Goal: Check status: Check status

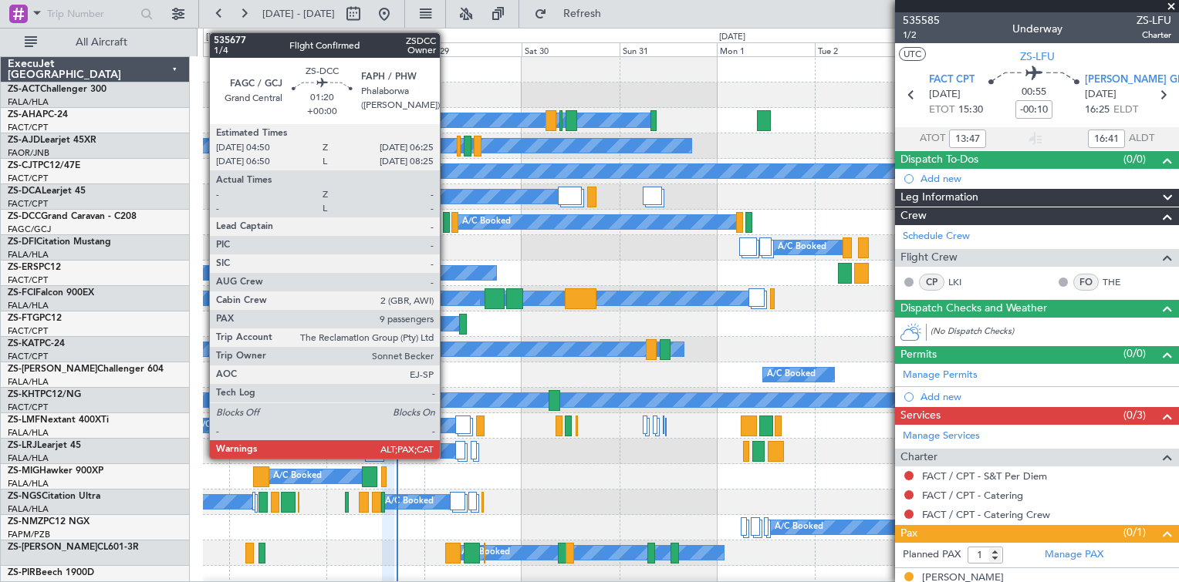
click at [447, 227] on div at bounding box center [446, 222] width 7 height 21
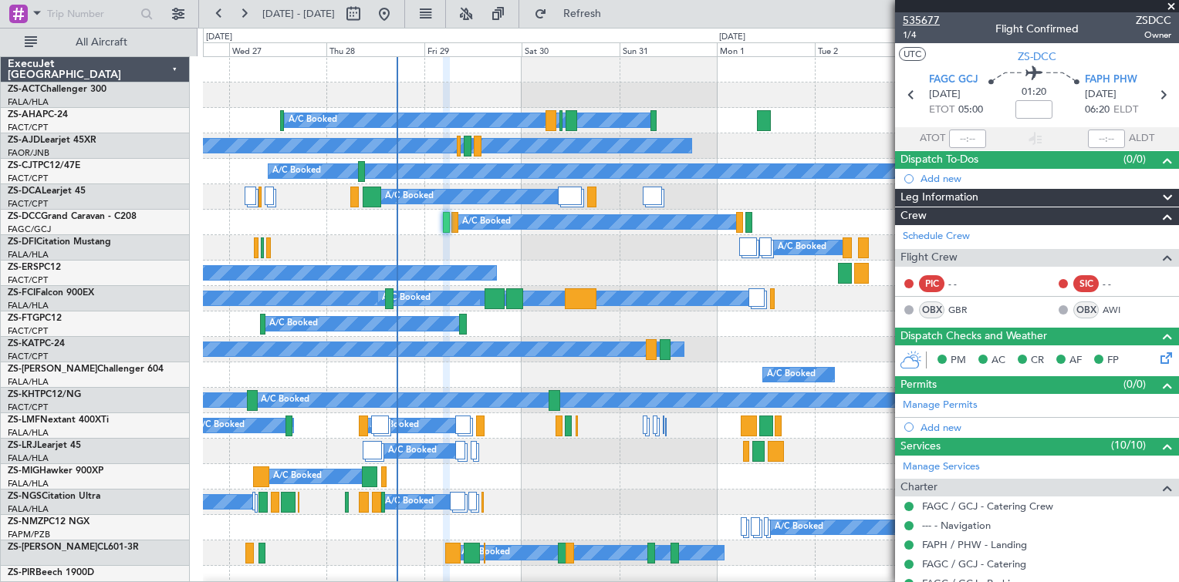
click at [923, 22] on span "535677" at bounding box center [921, 20] width 37 height 16
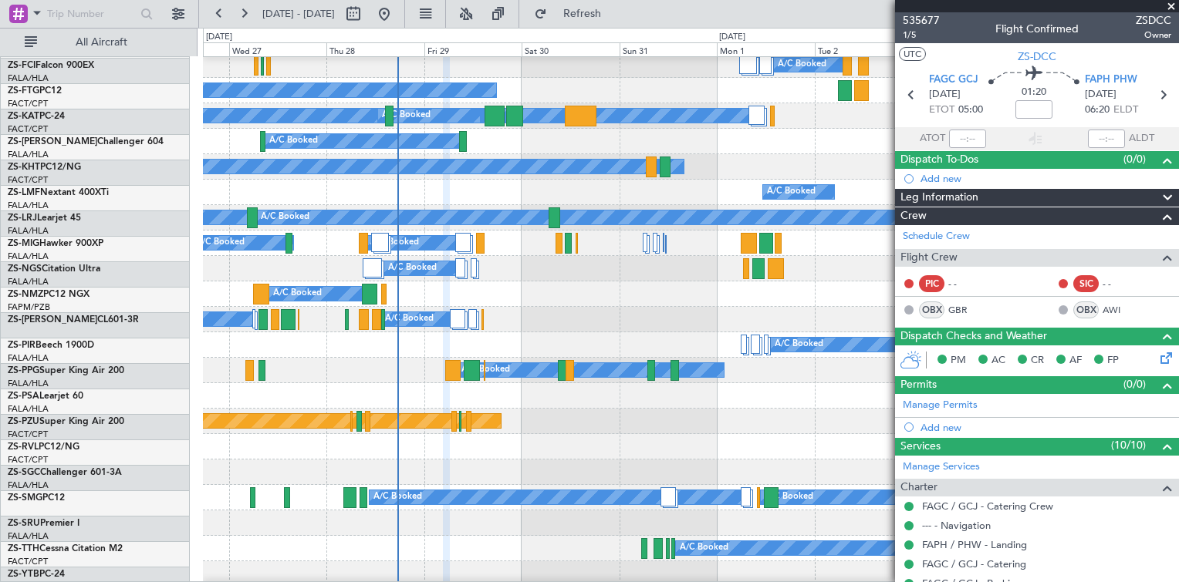
scroll to position [231, 0]
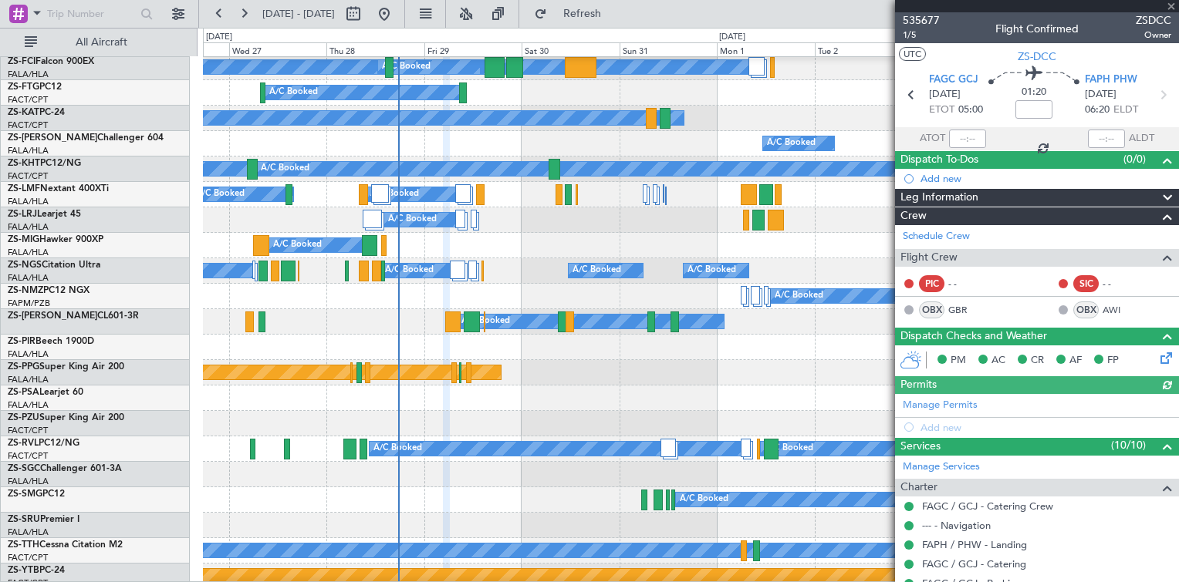
click at [1172, 3] on div at bounding box center [1037, 6] width 284 height 12
click at [1171, 3] on span at bounding box center [1170, 7] width 15 height 14
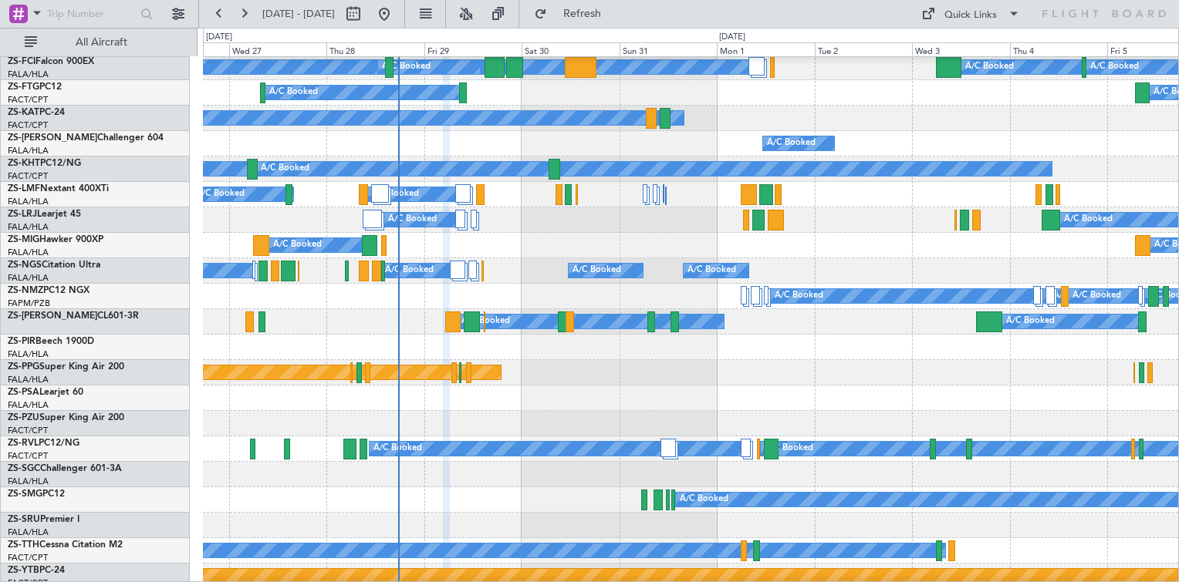
type input "0"
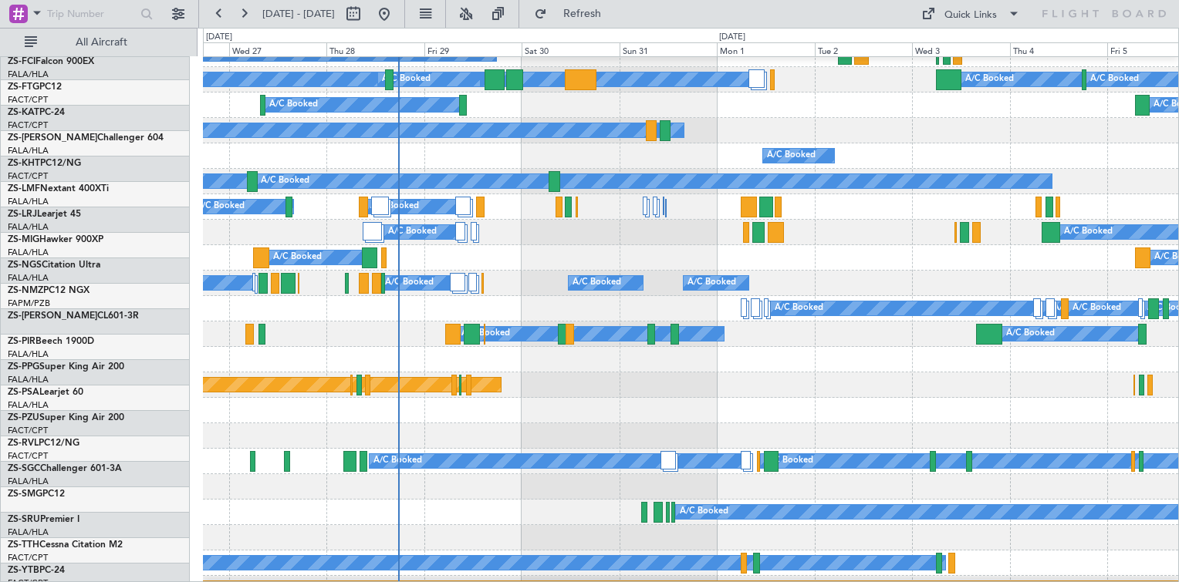
scroll to position [0, 0]
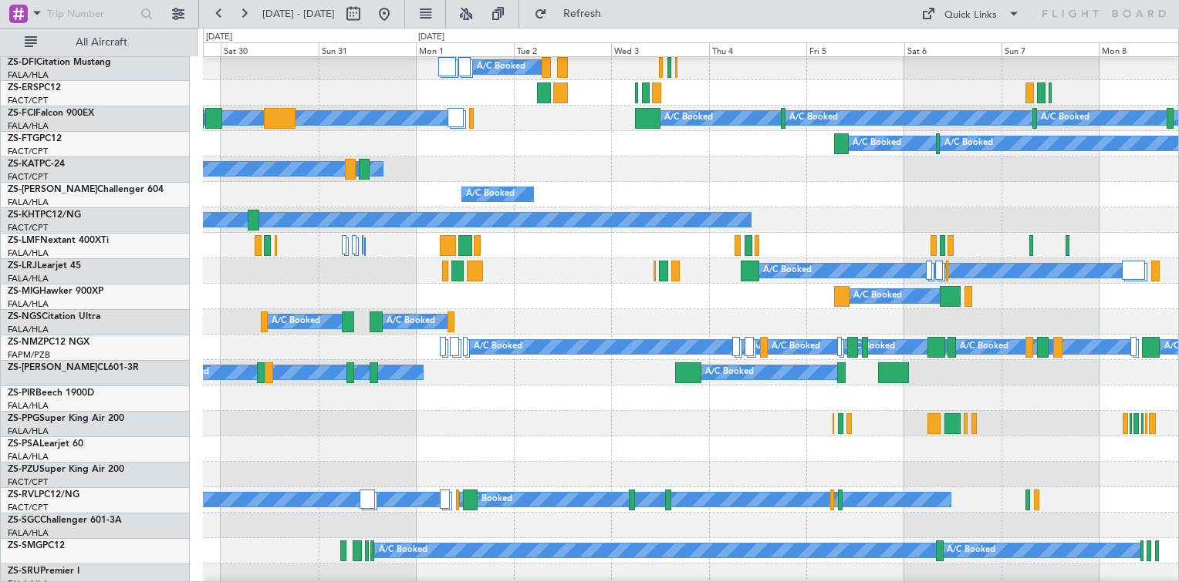
scroll to position [154, 0]
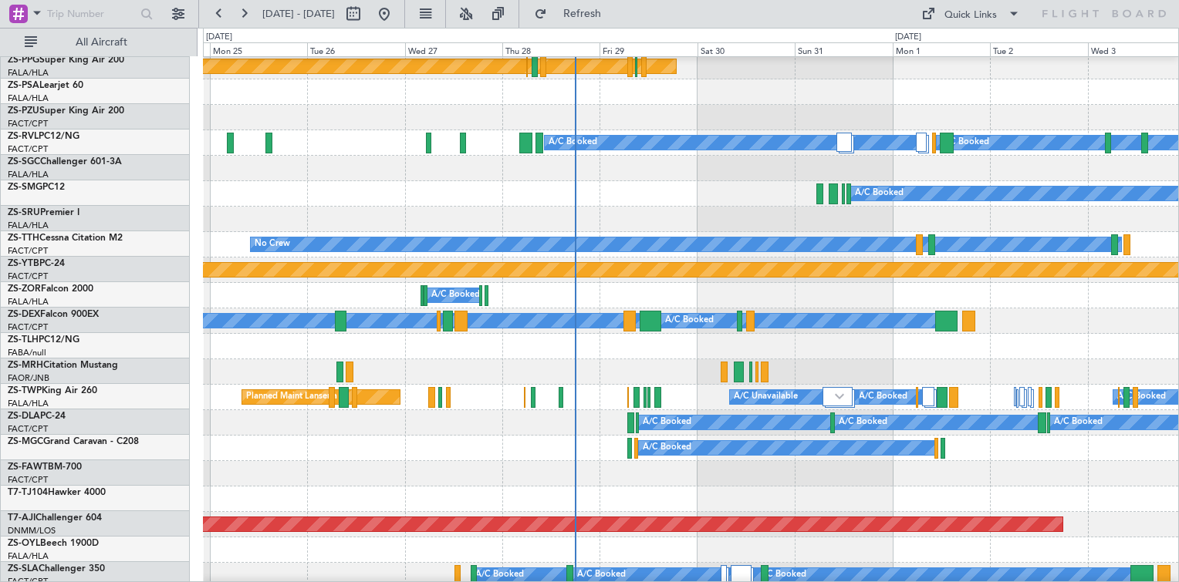
scroll to position [537, 0]
click at [454, 457] on div "A/C Booked" at bounding box center [690, 448] width 975 height 25
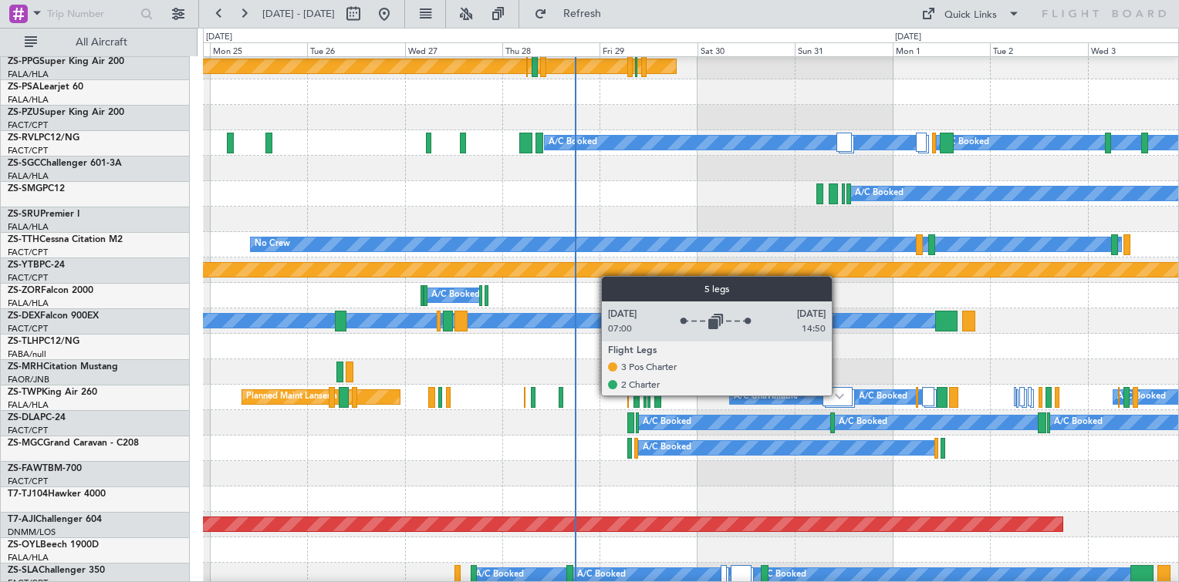
click at [839, 395] on img at bounding box center [839, 396] width 9 height 6
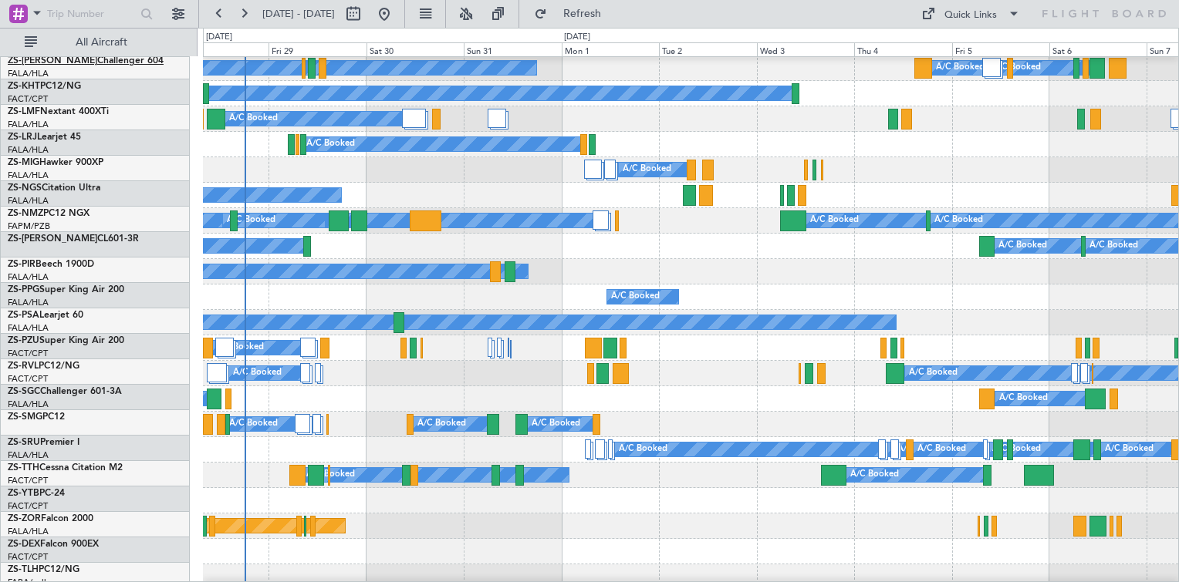
scroll to position [77, 0]
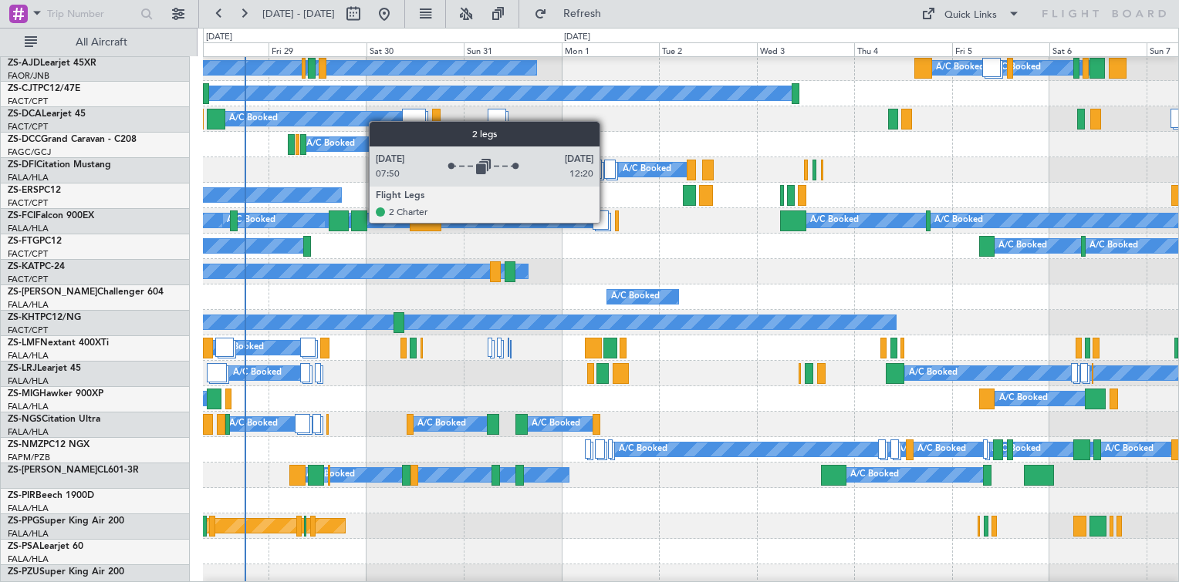
click at [603, 221] on div at bounding box center [600, 220] width 16 height 19
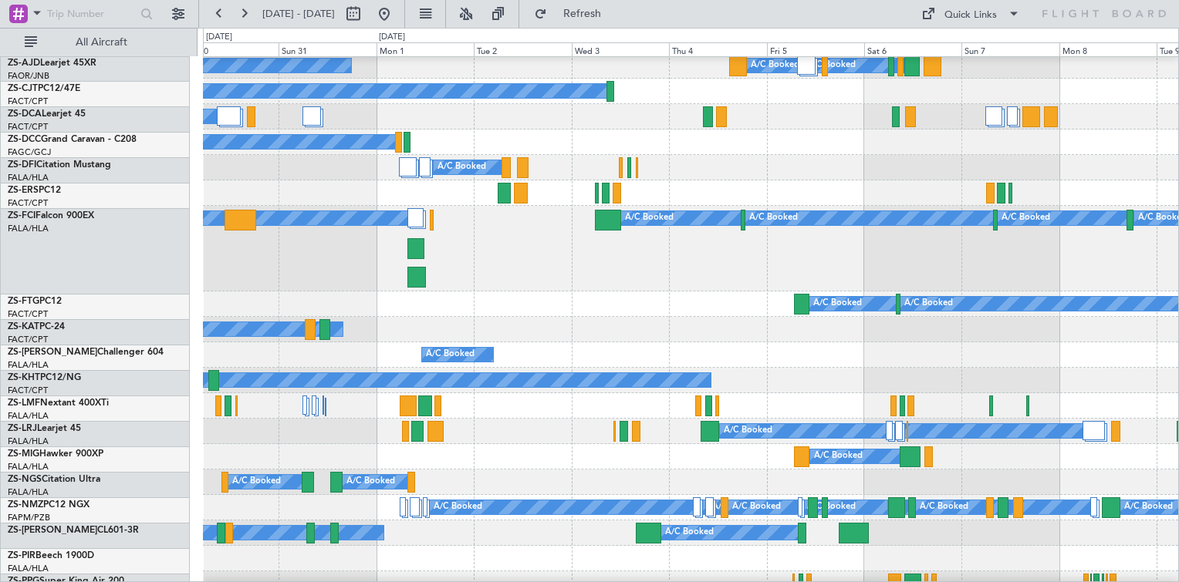
scroll to position [80, 0]
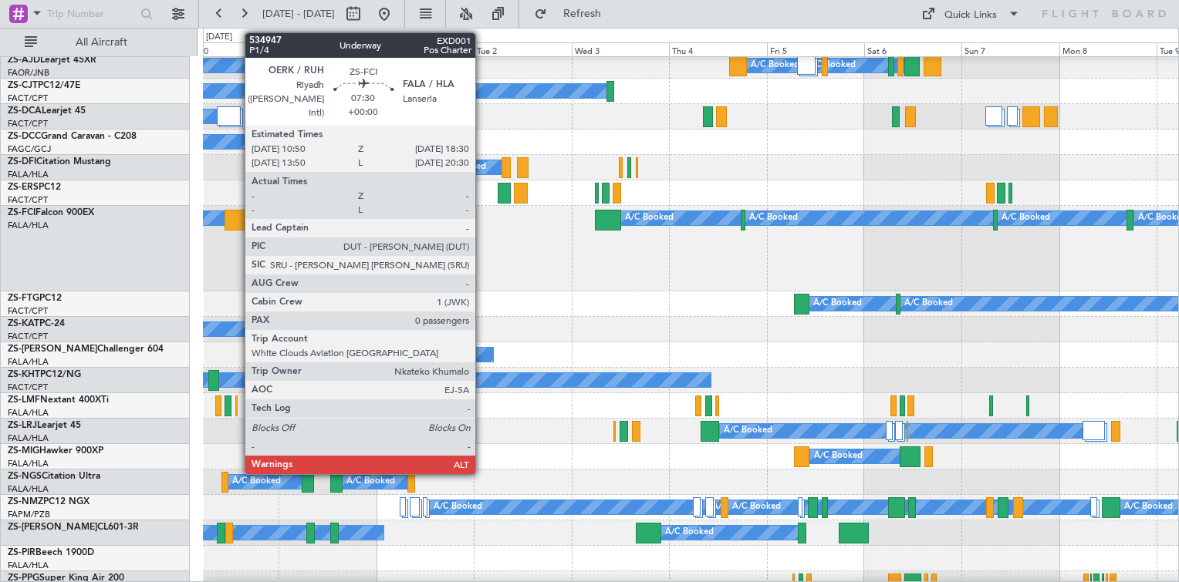
click at [237, 213] on div at bounding box center [240, 220] width 32 height 21
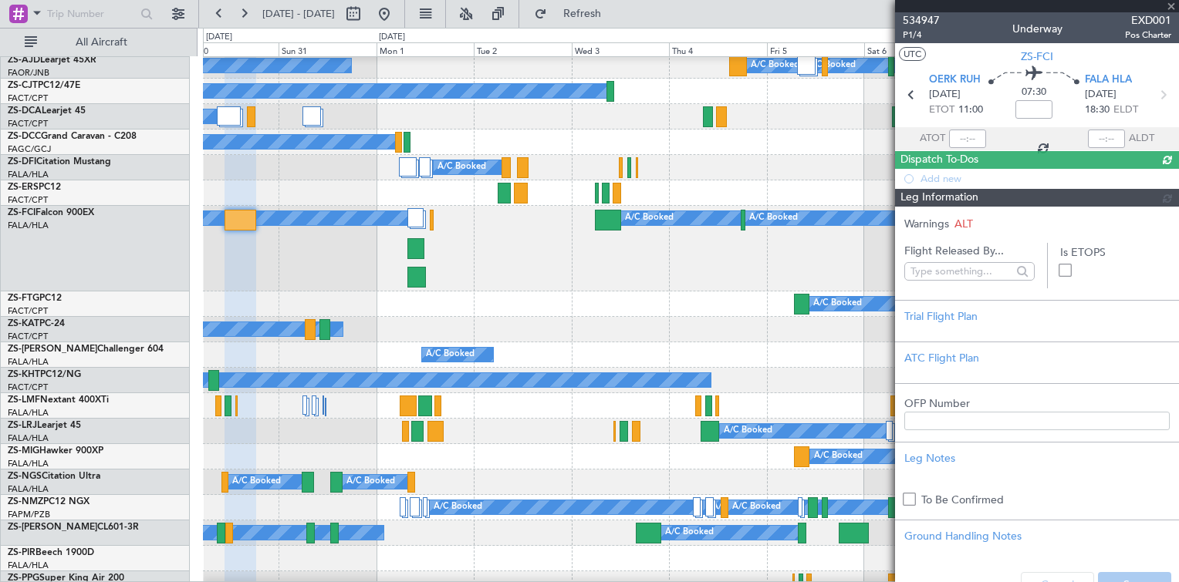
click at [923, 22] on span "534947" at bounding box center [921, 20] width 37 height 16
